Goal: Transaction & Acquisition: Obtain resource

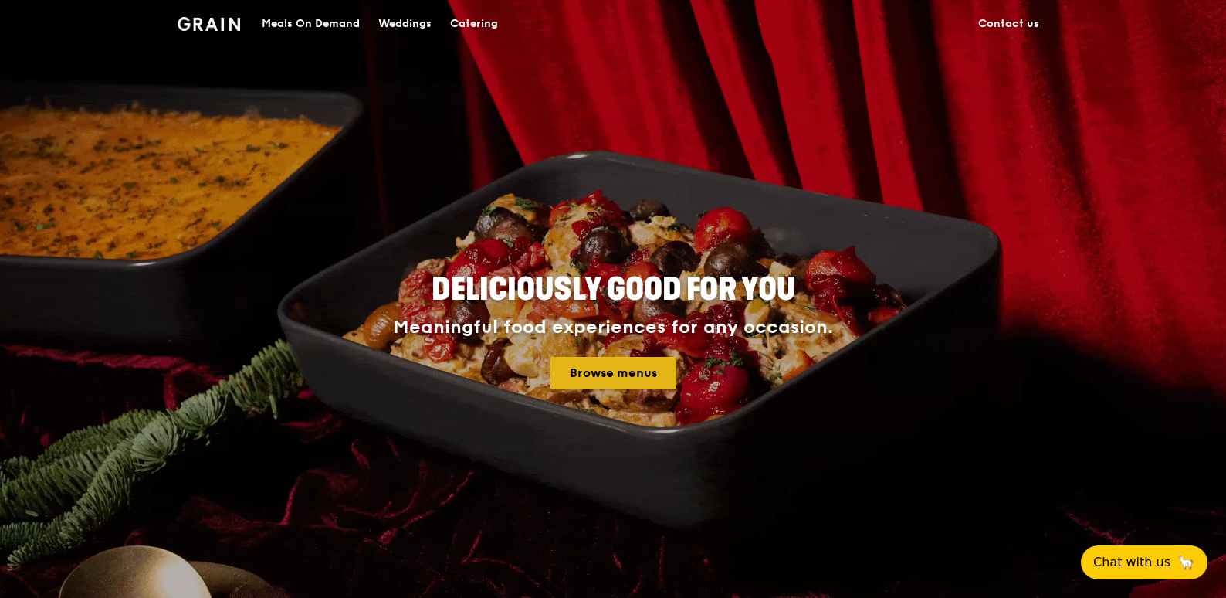
click at [600, 368] on link "Browse menus" at bounding box center [614, 373] width 126 height 32
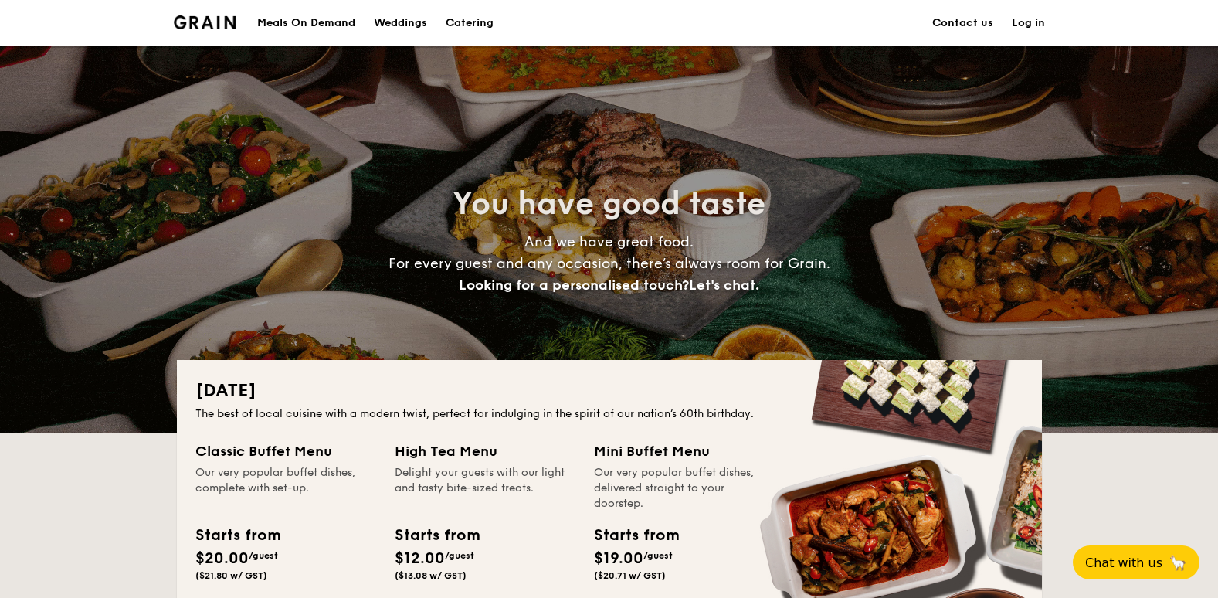
click at [480, 25] on h1 "Catering" at bounding box center [470, 23] width 48 height 46
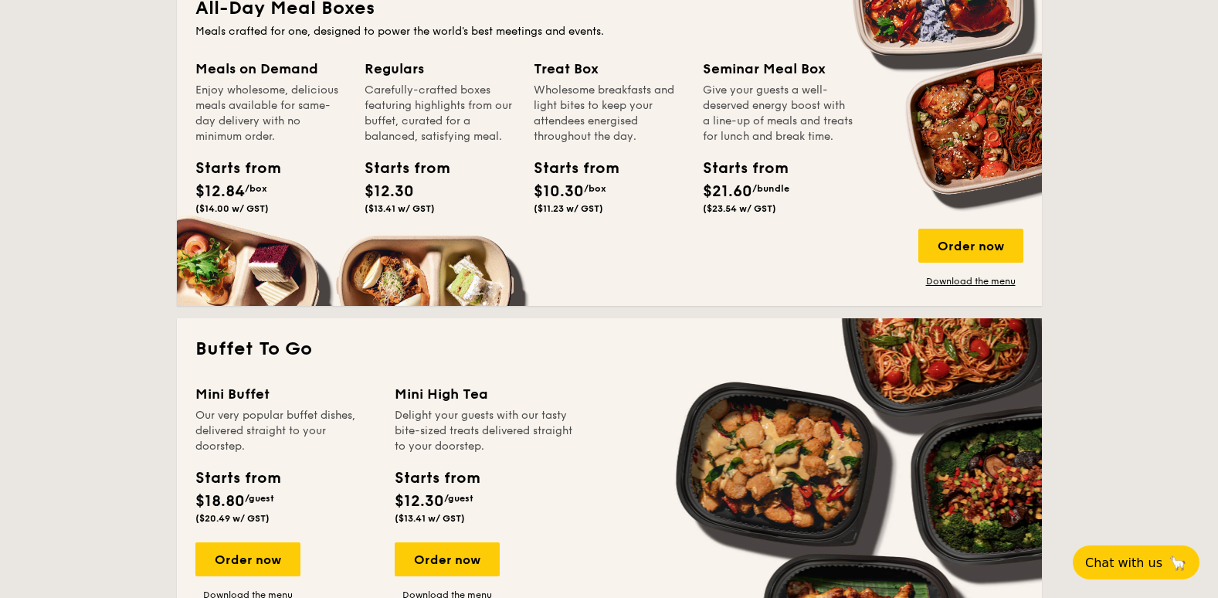
scroll to position [1004, 0]
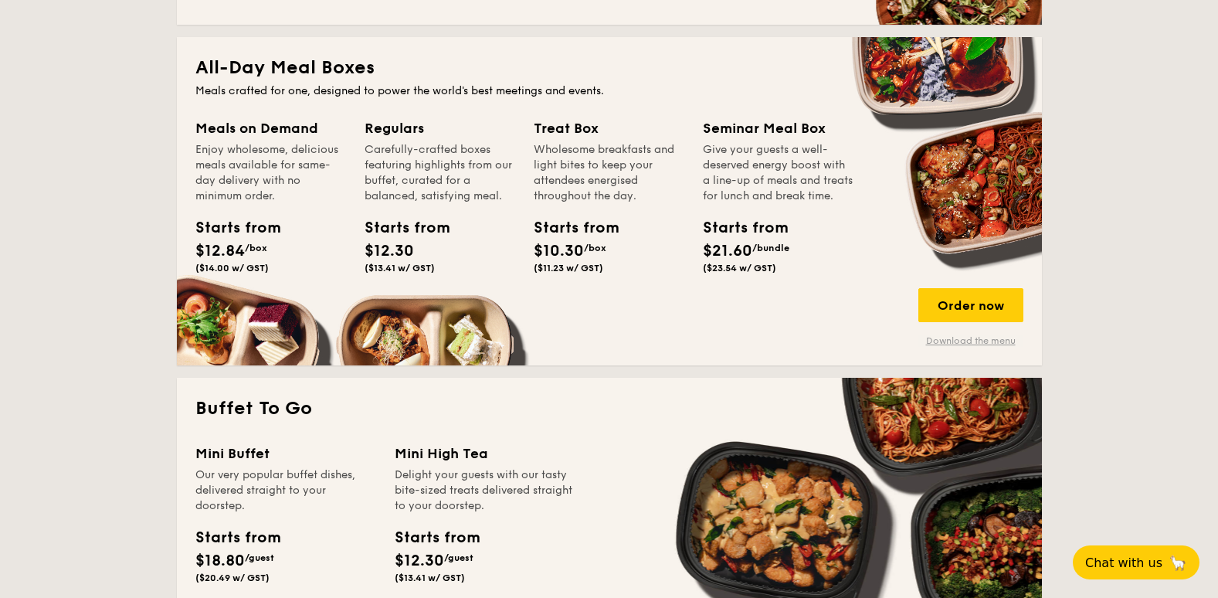
click at [1003, 339] on link "Download the menu" at bounding box center [970, 340] width 105 height 12
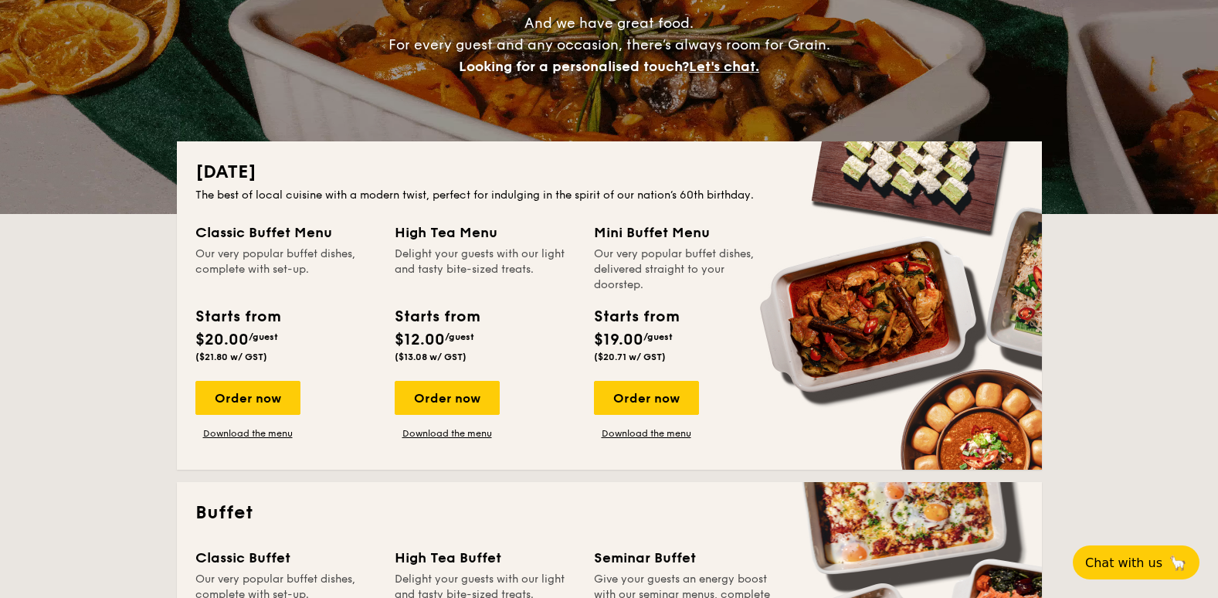
scroll to position [232, 0]
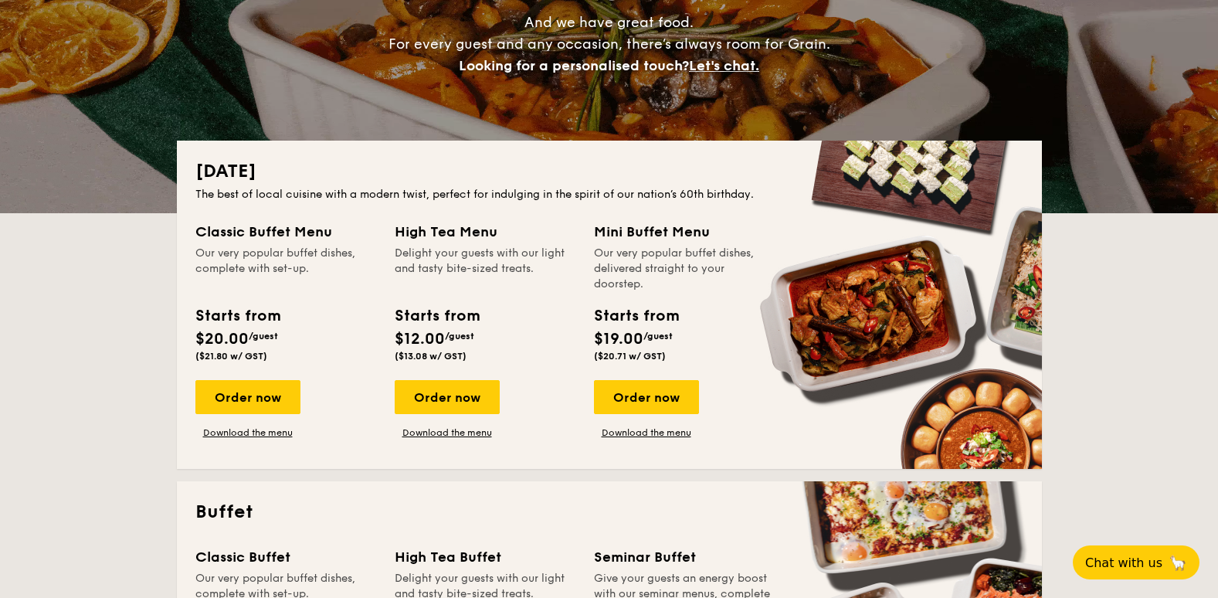
scroll to position [0, 0]
